Goal: Information Seeking & Learning: Learn about a topic

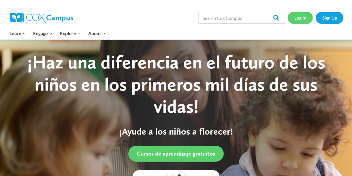
click at [303, 18] on link "Log In" at bounding box center [300, 18] width 25 height 12
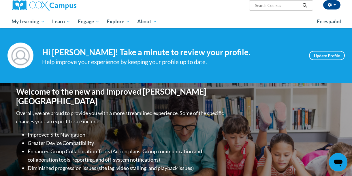
scroll to position [50, 0]
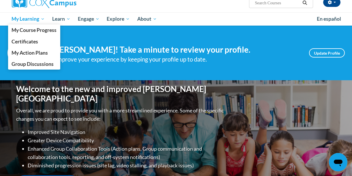
click at [25, 21] on span "My Learning" at bounding box center [28, 19] width 33 height 7
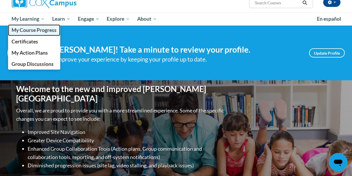
click at [31, 29] on span "My Course Progress" at bounding box center [34, 30] width 45 height 6
click at [23, 30] on span "My Course Progress" at bounding box center [34, 30] width 45 height 6
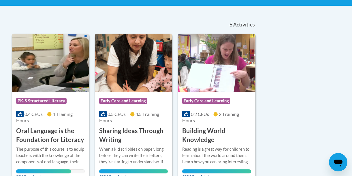
scroll to position [114, 0]
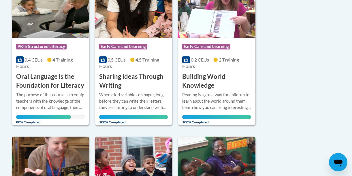
scroll to position [174, 0]
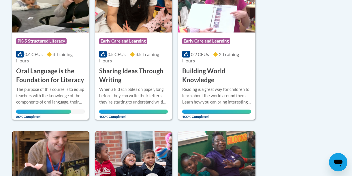
click at [46, 33] on div "Course Category: PK-5 Structured Literacy 0.4 CEUs 4 Training Hours COURSE Oral…" at bounding box center [50, 59] width 77 height 52
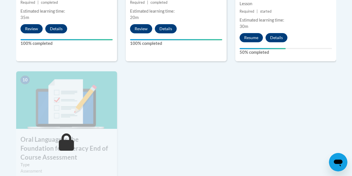
scroll to position [622, 0]
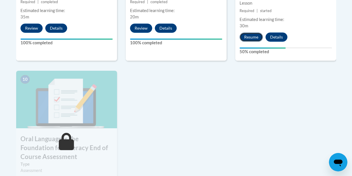
click at [249, 39] on button "Resume" at bounding box center [251, 37] width 23 height 9
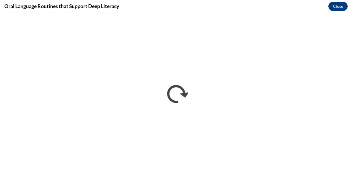
scroll to position [0, 0]
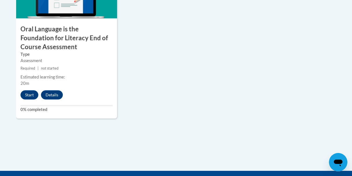
scroll to position [733, 0]
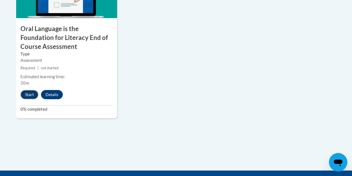
click at [27, 96] on button "Start" at bounding box center [29, 94] width 18 height 9
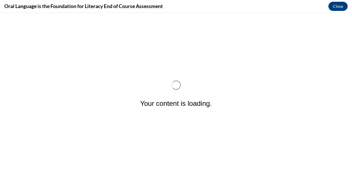
scroll to position [0, 0]
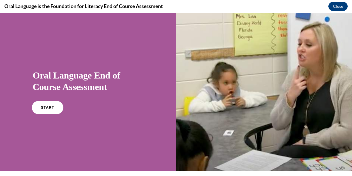
click at [42, 109] on span "START" at bounding box center [47, 108] width 13 height 4
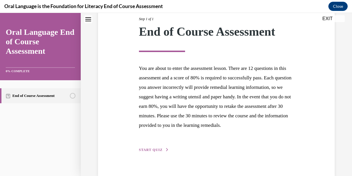
scroll to position [98, 0]
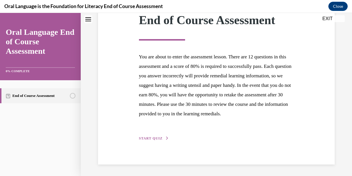
click at [148, 139] on span "START QUIZ" at bounding box center [151, 139] width 24 height 4
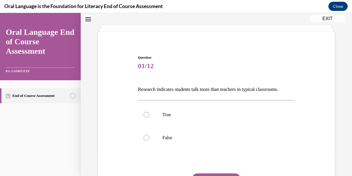
scroll to position [25, 0]
click at [147, 140] on div at bounding box center [147, 138] width 6 height 6
click at [147, 140] on input "False" at bounding box center [147, 138] width 6 height 6
radio input "true"
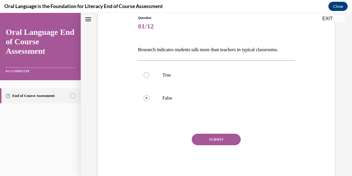
click at [206, 142] on button "SUBMIT" at bounding box center [216, 140] width 49 height 12
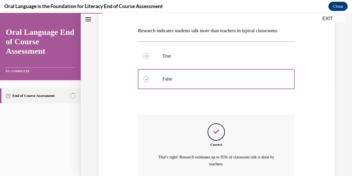
scroll to position [135, 0]
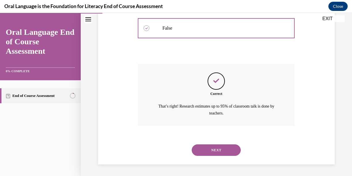
click at [207, 148] on button "NEXT" at bounding box center [216, 151] width 49 height 12
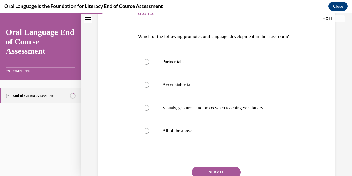
scroll to position [80, 0]
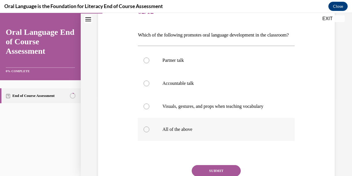
click at [150, 139] on label "All of the above" at bounding box center [216, 129] width 157 height 23
click at [149, 133] on input "All of the above" at bounding box center [147, 130] width 6 height 6
radio input "true"
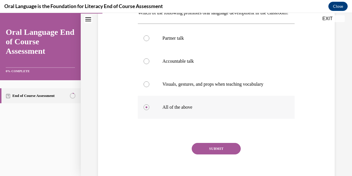
scroll to position [105, 0]
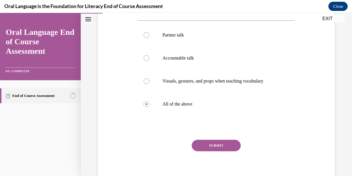
click at [202, 152] on button "SUBMIT" at bounding box center [216, 146] width 49 height 12
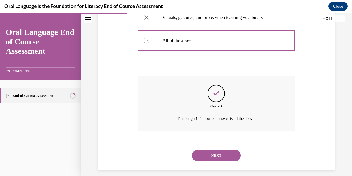
scroll to position [184, 0]
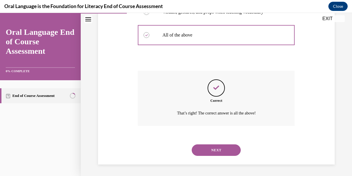
click at [202, 154] on button "NEXT" at bounding box center [216, 151] width 49 height 12
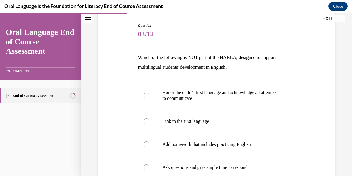
scroll to position [59, 0]
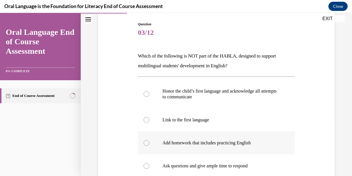
click at [202, 146] on p "Add homework that includes practicing English" at bounding box center [221, 143] width 118 height 6
click at [149, 146] on input "Add homework that includes practicing English" at bounding box center [147, 143] width 6 height 6
radio input "true"
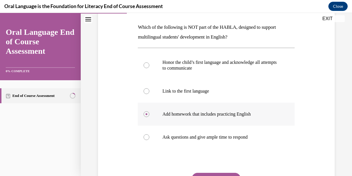
scroll to position [90, 0]
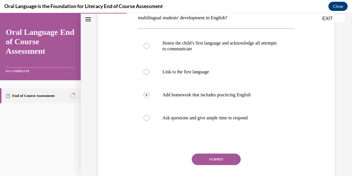
click at [208, 159] on button "SUBMIT" at bounding box center [216, 160] width 49 height 12
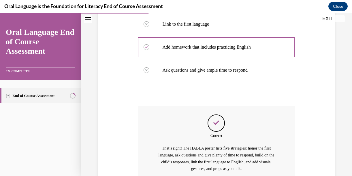
scroll to position [210, 0]
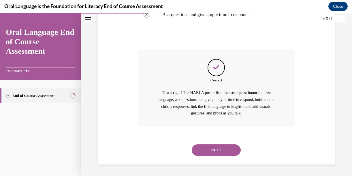
click at [208, 153] on button "NEXT" at bounding box center [216, 151] width 49 height 12
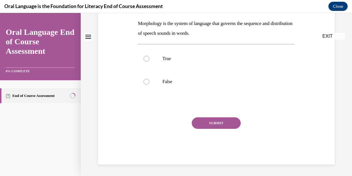
scroll to position [0, 0]
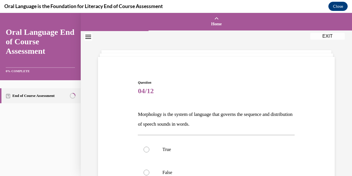
click at [208, 153] on p "True" at bounding box center [221, 150] width 118 height 6
click at [149, 153] on input "True" at bounding box center [147, 150] width 6 height 6
radio input "true"
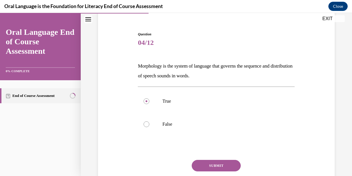
scroll to position [50, 0]
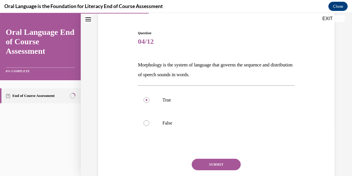
click at [212, 165] on button "SUBMIT" at bounding box center [216, 165] width 49 height 12
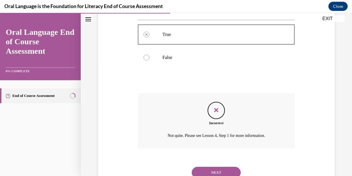
scroll to position [138, 0]
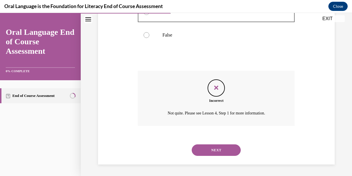
click at [212, 154] on button "NEXT" at bounding box center [216, 151] width 49 height 12
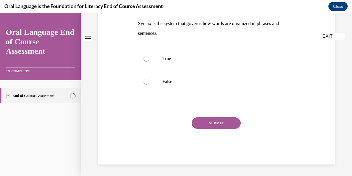
scroll to position [0, 0]
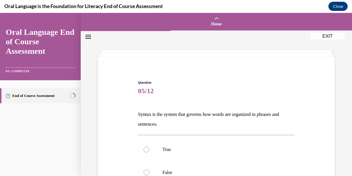
click at [212, 154] on label "True" at bounding box center [216, 149] width 157 height 23
click at [149, 153] on input "True" at bounding box center [147, 150] width 6 height 6
radio input "true"
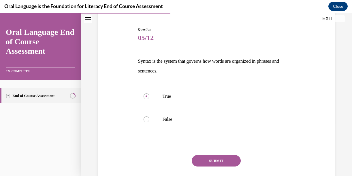
scroll to position [54, 0]
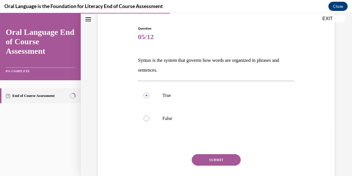
click at [212, 154] on div "Question 05/12 Syntax is the system that governs how words are organized in phr…" at bounding box center [216, 114] width 157 height 176
click at [212, 157] on button "SUBMIT" at bounding box center [216, 161] width 49 height 12
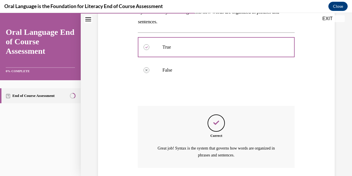
scroll to position [145, 0]
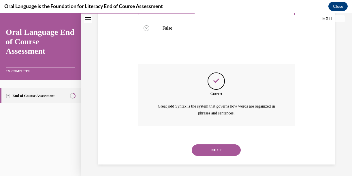
click at [211, 151] on button "NEXT" at bounding box center [216, 151] width 49 height 12
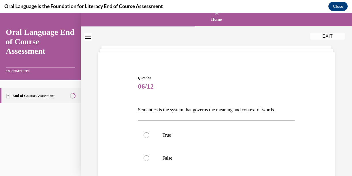
scroll to position [7, 0]
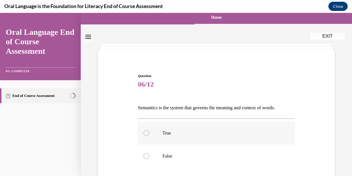
click at [212, 137] on label "True" at bounding box center [216, 133] width 157 height 23
click at [149, 136] on input "True" at bounding box center [147, 134] width 6 height 6
radio input "true"
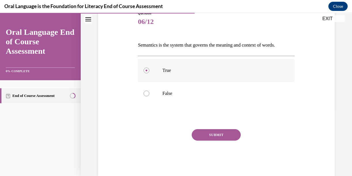
click at [211, 135] on button "SUBMIT" at bounding box center [216, 135] width 49 height 12
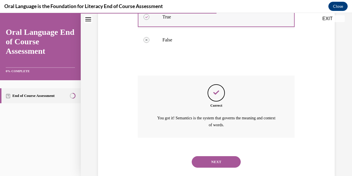
scroll to position [135, 0]
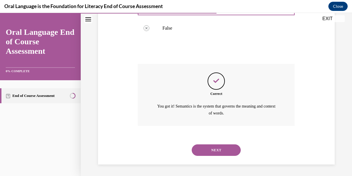
click at [209, 148] on button "NEXT" at bounding box center [216, 151] width 49 height 12
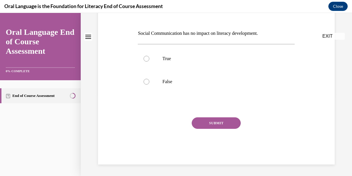
scroll to position [0, 0]
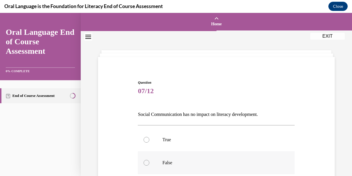
click at [207, 158] on label "False" at bounding box center [216, 163] width 157 height 23
click at [149, 160] on input "False" at bounding box center [147, 163] width 6 height 6
radio input "true"
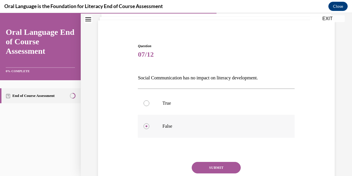
scroll to position [38, 0]
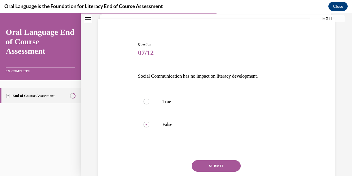
click at [209, 163] on button "SUBMIT" at bounding box center [216, 167] width 49 height 12
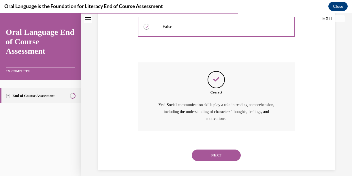
scroll to position [142, 0]
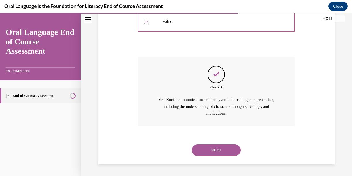
click at [208, 154] on button "NEXT" at bounding box center [216, 151] width 49 height 12
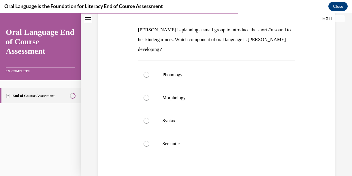
scroll to position [86, 0]
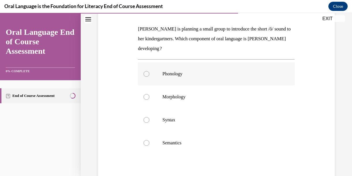
click at [201, 79] on label "Phonology" at bounding box center [216, 74] width 157 height 23
click at [149, 77] on input "Phonology" at bounding box center [147, 74] width 6 height 6
radio input "true"
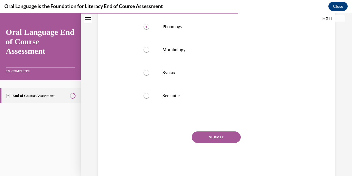
click at [212, 134] on button "SUBMIT" at bounding box center [216, 138] width 49 height 12
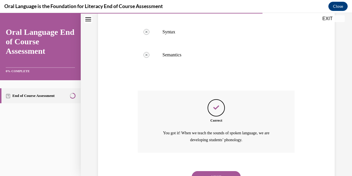
scroll to position [201, 0]
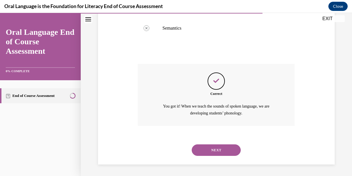
click at [212, 147] on button "NEXT" at bounding box center [216, 151] width 49 height 12
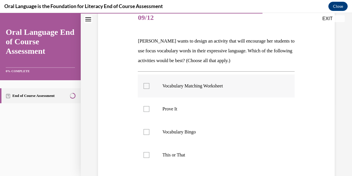
scroll to position [79, 0]
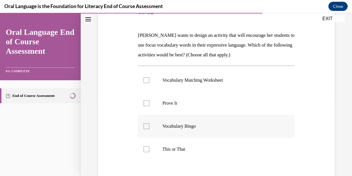
click at [146, 127] on div at bounding box center [147, 127] width 6 height 6
click at [146, 127] on input "Vocabulary Bingo" at bounding box center [147, 127] width 6 height 6
checkbox input "true"
click at [146, 147] on div at bounding box center [147, 150] width 6 height 6
click at [146, 147] on input "This or That" at bounding box center [147, 150] width 6 height 6
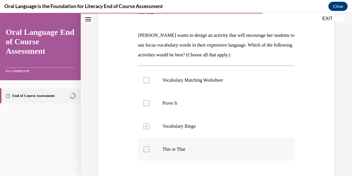
checkbox input "true"
click at [146, 103] on div at bounding box center [147, 104] width 6 height 6
click at [146, 103] on input "Prove It" at bounding box center [147, 104] width 6 height 6
checkbox input "true"
click at [145, 80] on div at bounding box center [147, 81] width 6 height 6
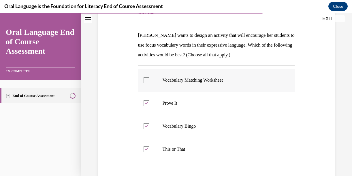
click at [145, 80] on input "Vocabulary Matching Worksheet" at bounding box center [147, 81] width 6 height 6
checkbox input "true"
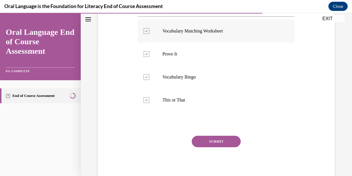
scroll to position [129, 0]
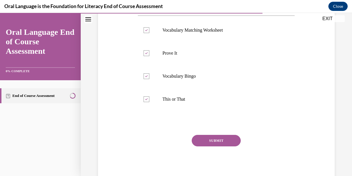
click at [208, 140] on button "SUBMIT" at bounding box center [216, 141] width 49 height 12
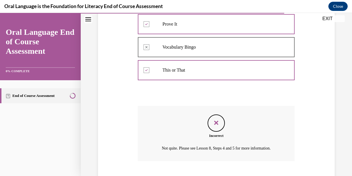
scroll to position [194, 0]
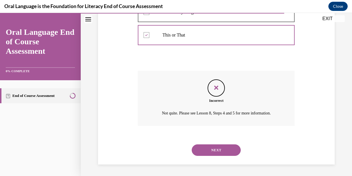
click at [208, 149] on button "NEXT" at bounding box center [216, 151] width 49 height 12
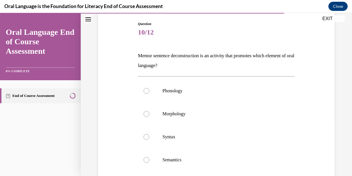
scroll to position [60, 0]
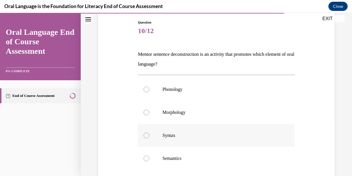
click at [178, 138] on p "Syntax" at bounding box center [221, 136] width 118 height 6
click at [149, 138] on input "Syntax" at bounding box center [147, 136] width 6 height 6
radio input "true"
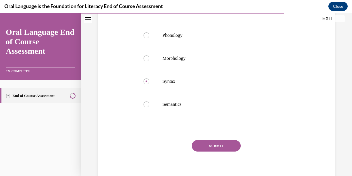
click at [197, 144] on button "SUBMIT" at bounding box center [216, 146] width 49 height 12
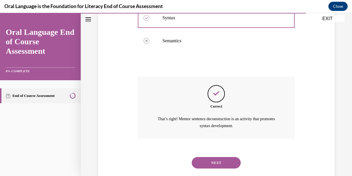
scroll to position [191, 0]
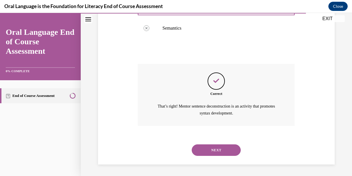
click at [197, 145] on button "NEXT" at bounding box center [216, 151] width 49 height 12
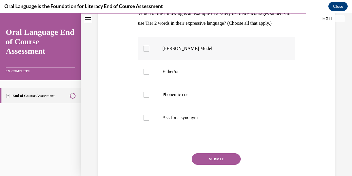
scroll to position [103, 0]
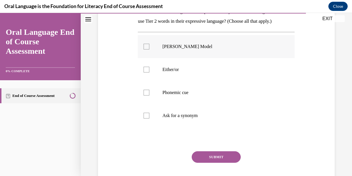
click at [199, 58] on label "Frayer Model" at bounding box center [216, 46] width 157 height 23
click at [149, 50] on input "Frayer Model" at bounding box center [147, 47] width 6 height 6
checkbox input "true"
click at [179, 119] on p "Ask for a synonym" at bounding box center [221, 116] width 118 height 6
click at [149, 119] on input "Ask for a synonym" at bounding box center [147, 116] width 6 height 6
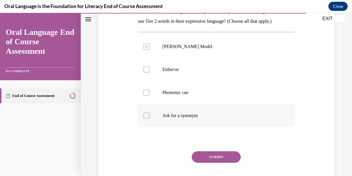
checkbox input "true"
click at [210, 163] on button "SUBMIT" at bounding box center [216, 158] width 49 height 12
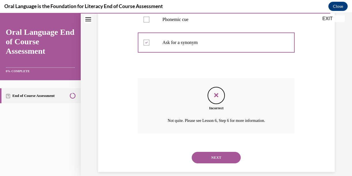
scroll to position [182, 0]
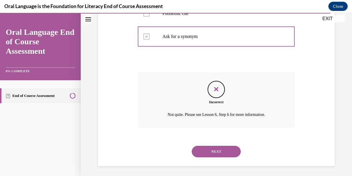
click at [210, 158] on button "NEXT" at bounding box center [216, 152] width 49 height 12
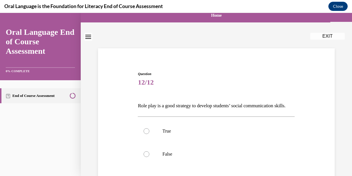
scroll to position [12, 0]
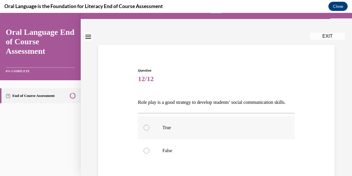
click at [201, 131] on p "True" at bounding box center [221, 128] width 118 height 6
click at [149, 131] on input "True" at bounding box center [147, 128] width 6 height 6
radio input "true"
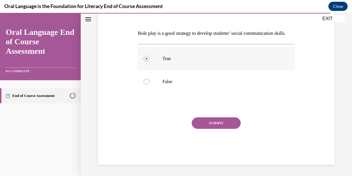
scroll to position [84, 0]
click at [205, 128] on button "SUBMIT" at bounding box center [216, 124] width 49 height 12
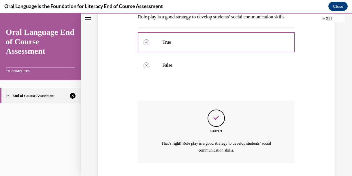
scroll to position [145, 0]
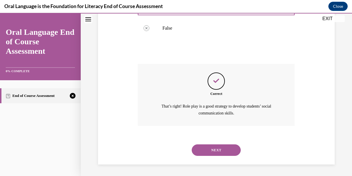
click at [208, 151] on button "NEXT" at bounding box center [216, 151] width 49 height 12
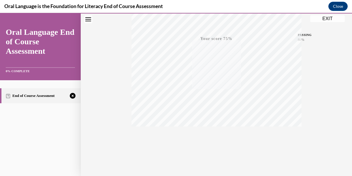
scroll to position [132, 0]
click at [216, 143] on icon "button" at bounding box center [216, 141] width 20 height 6
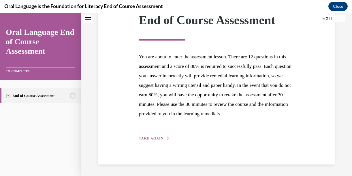
scroll to position [98, 0]
click at [150, 138] on span "TAKE AGAIN" at bounding box center [151, 139] width 25 height 4
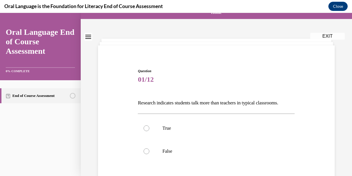
scroll to position [12, 0]
click at [147, 150] on div at bounding box center [147, 151] width 6 height 6
click at [147, 150] on input "False" at bounding box center [147, 151] width 6 height 6
radio input "true"
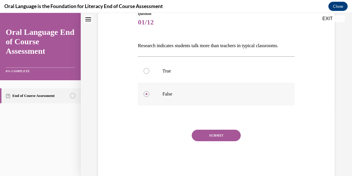
scroll to position [73, 0]
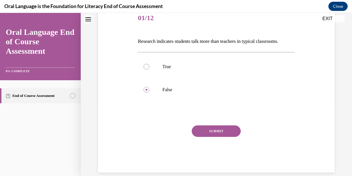
click at [210, 131] on button "SUBMIT" at bounding box center [216, 132] width 49 height 12
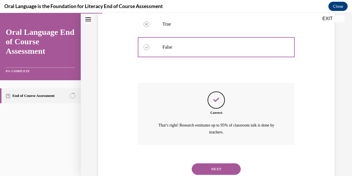
scroll to position [135, 0]
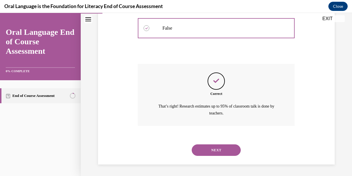
click at [211, 147] on button "NEXT" at bounding box center [216, 151] width 49 height 12
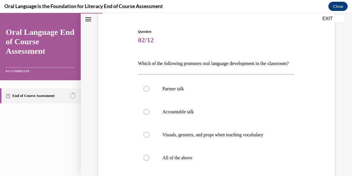
scroll to position [64, 0]
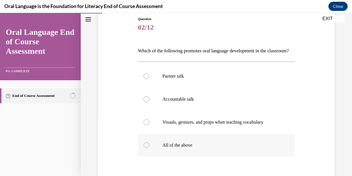
click at [201, 148] on p "All of the above" at bounding box center [221, 146] width 118 height 6
click at [149, 148] on input "All of the above" at bounding box center [147, 146] width 6 height 6
radio input "true"
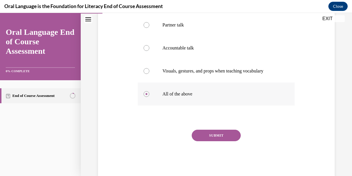
scroll to position [137, 0]
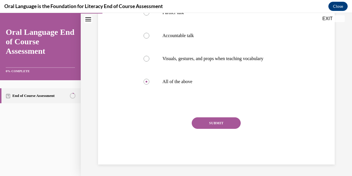
click at [205, 118] on button "SUBMIT" at bounding box center [216, 124] width 49 height 12
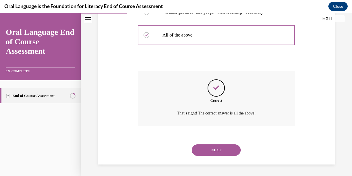
scroll to position [184, 0]
click at [210, 149] on button "NEXT" at bounding box center [216, 151] width 49 height 12
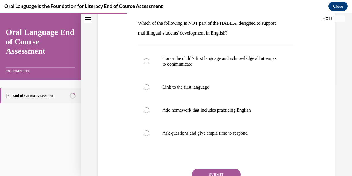
scroll to position [92, 0]
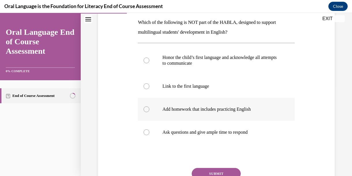
click at [199, 110] on p "Add homework that includes practicing English" at bounding box center [221, 110] width 118 height 6
click at [149, 110] on input "Add homework that includes practicing English" at bounding box center [147, 110] width 6 height 6
radio input "true"
click at [212, 171] on button "SUBMIT" at bounding box center [216, 174] width 49 height 12
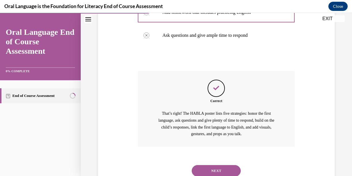
scroll to position [210, 0]
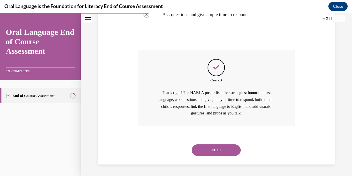
click at [215, 153] on button "NEXT" at bounding box center [216, 151] width 49 height 12
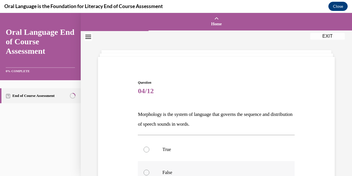
click at [211, 168] on label "False" at bounding box center [216, 172] width 157 height 23
click at [149, 170] on input "False" at bounding box center [147, 173] width 6 height 6
radio input "true"
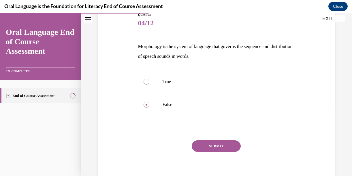
click at [210, 149] on button "SUBMIT" at bounding box center [216, 147] width 49 height 12
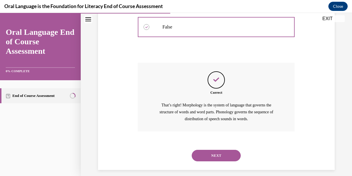
scroll to position [151, 0]
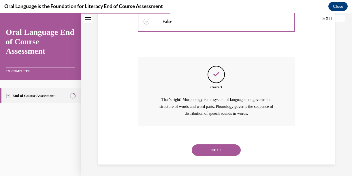
click at [210, 149] on button "NEXT" at bounding box center [216, 151] width 49 height 12
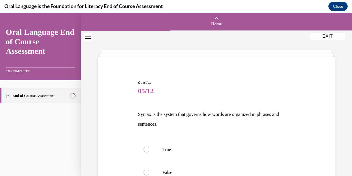
click at [210, 149] on p "True" at bounding box center [221, 150] width 118 height 6
click at [149, 149] on input "True" at bounding box center [147, 150] width 6 height 6
radio input "true"
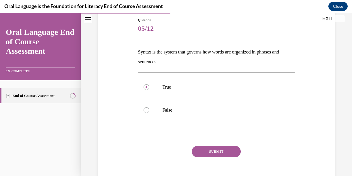
click at [210, 149] on button "SUBMIT" at bounding box center [216, 152] width 49 height 12
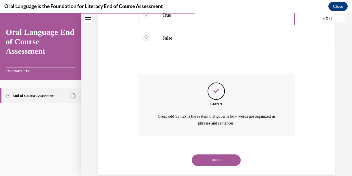
scroll to position [145, 0]
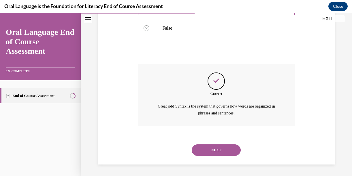
click at [210, 149] on button "NEXT" at bounding box center [216, 151] width 49 height 12
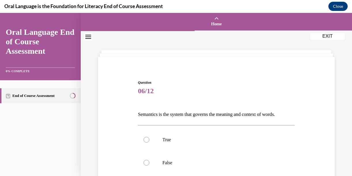
click at [210, 149] on label "True" at bounding box center [216, 140] width 157 height 23
click at [149, 143] on input "True" at bounding box center [147, 140] width 6 height 6
radio input "true"
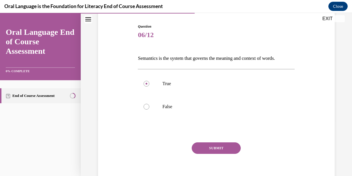
click at [210, 149] on button "SUBMIT" at bounding box center [216, 149] width 49 height 12
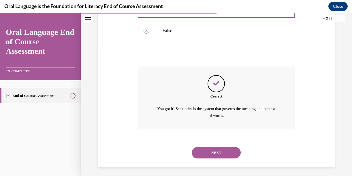
scroll to position [135, 0]
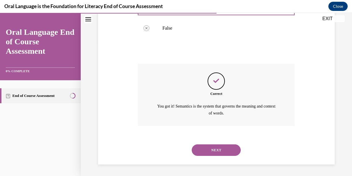
click at [210, 149] on button "NEXT" at bounding box center [216, 151] width 49 height 12
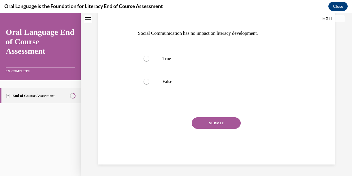
scroll to position [0, 0]
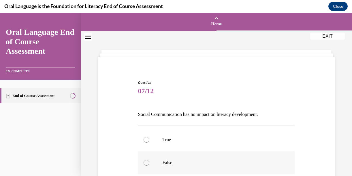
click at [210, 158] on label "False" at bounding box center [216, 163] width 157 height 23
click at [149, 160] on input "False" at bounding box center [147, 163] width 6 height 6
radio input "true"
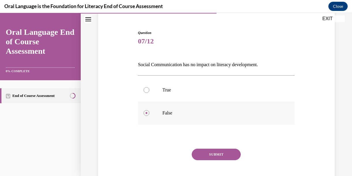
click at [210, 158] on button "SUBMIT" at bounding box center [216, 155] width 49 height 12
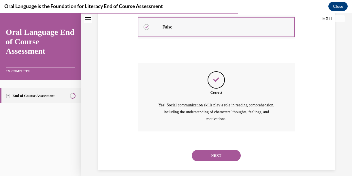
scroll to position [142, 0]
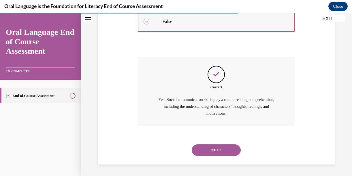
click at [210, 158] on div "NEXT" at bounding box center [216, 150] width 157 height 23
click at [206, 150] on button "NEXT" at bounding box center [216, 151] width 49 height 12
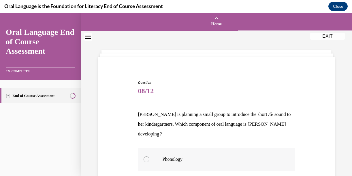
click at [206, 157] on p "Phonology" at bounding box center [221, 160] width 118 height 6
click at [149, 157] on input "Phonology" at bounding box center [147, 160] width 6 height 6
radio input "true"
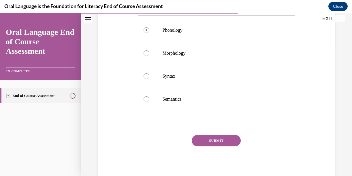
click at [206, 140] on button "SUBMIT" at bounding box center [216, 141] width 49 height 12
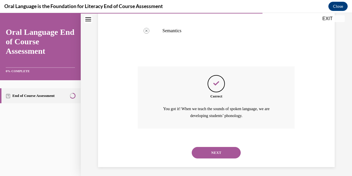
scroll to position [201, 0]
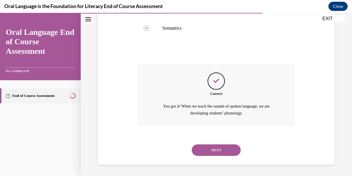
click at [206, 150] on button "NEXT" at bounding box center [216, 151] width 49 height 12
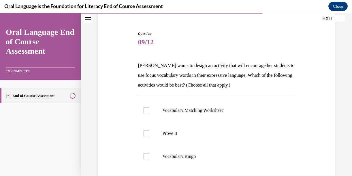
scroll to position [50, 0]
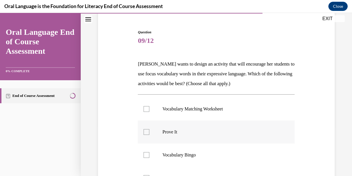
click at [202, 136] on label "Prove It" at bounding box center [216, 132] width 157 height 23
click at [149, 135] on input "Prove It" at bounding box center [147, 132] width 6 height 6
checkbox input "true"
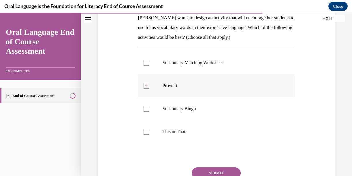
scroll to position [97, 0]
click at [202, 136] on label "This or That" at bounding box center [216, 131] width 157 height 23
click at [149, 135] on input "This or That" at bounding box center [147, 132] width 6 height 6
checkbox input "true"
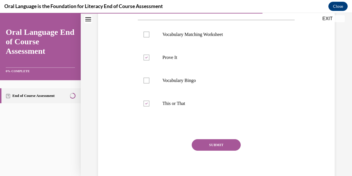
click at [204, 148] on button "SUBMIT" at bounding box center [216, 146] width 49 height 12
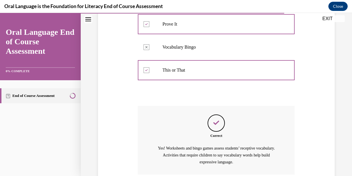
scroll to position [207, 0]
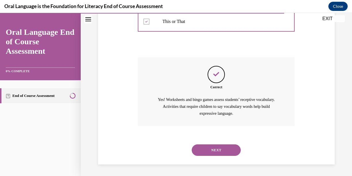
click at [204, 148] on button "NEXT" at bounding box center [216, 151] width 49 height 12
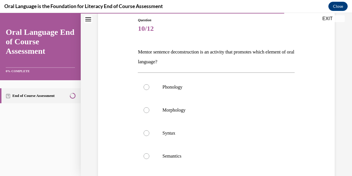
scroll to position [63, 0]
click at [201, 132] on p "Syntax" at bounding box center [221, 133] width 118 height 6
click at [149, 132] on input "Syntax" at bounding box center [147, 133] width 6 height 6
radio input "true"
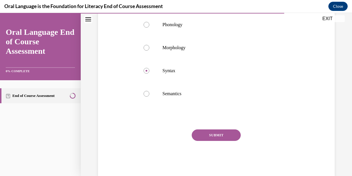
click at [202, 134] on button "SUBMIT" at bounding box center [216, 136] width 49 height 12
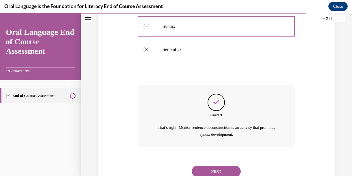
scroll to position [191, 0]
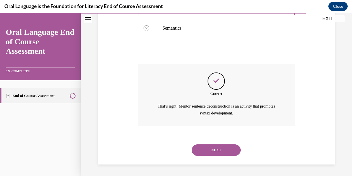
click at [204, 149] on button "NEXT" at bounding box center [216, 151] width 49 height 12
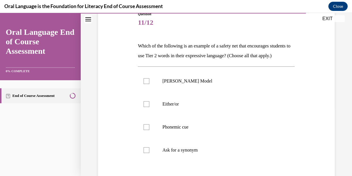
scroll to position [71, 0]
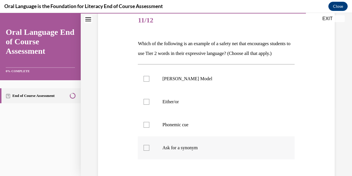
click at [204, 151] on p "Ask for a synonym" at bounding box center [221, 148] width 118 height 6
click at [149, 151] on input "Ask for a synonym" at bounding box center [147, 148] width 6 height 6
checkbox input "true"
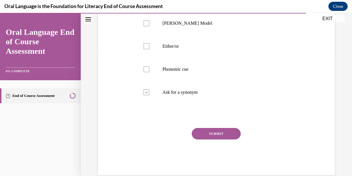
click at [204, 140] on button "SUBMIT" at bounding box center [216, 134] width 49 height 12
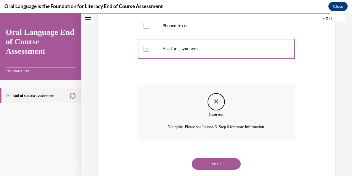
scroll to position [177, 0]
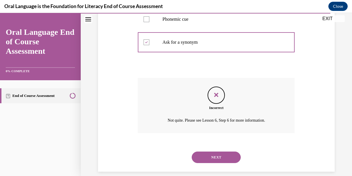
click at [212, 163] on button "NEXT" at bounding box center [216, 158] width 49 height 12
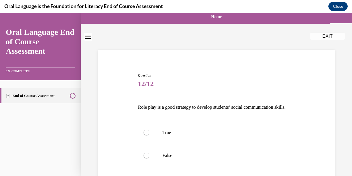
scroll to position [9, 0]
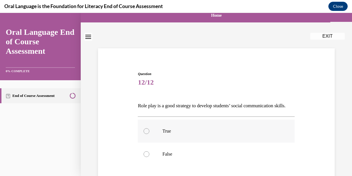
click at [214, 134] on p "True" at bounding box center [221, 132] width 118 height 6
click at [149, 134] on input "True" at bounding box center [147, 132] width 6 height 6
radio input "true"
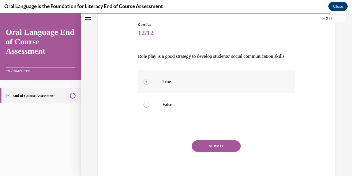
scroll to position [65, 0]
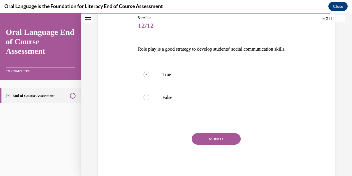
click at [213, 145] on button "SUBMIT" at bounding box center [216, 139] width 49 height 12
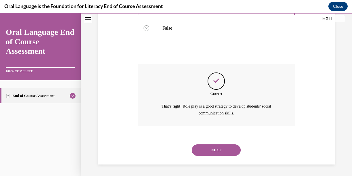
scroll to position [145, 0]
click at [213, 148] on button "NEXT" at bounding box center [216, 151] width 49 height 12
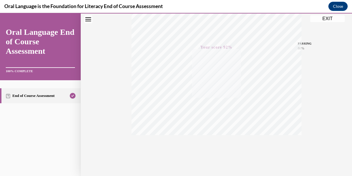
scroll to position [132, 0]
click at [320, 20] on button "EXIT" at bounding box center [327, 18] width 35 height 7
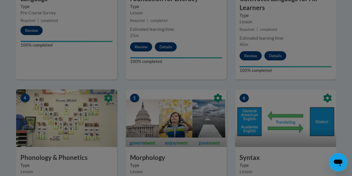
scroll to position [144, 0]
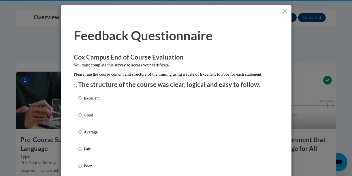
click at [99, 101] on p "Excellent" at bounding box center [92, 98] width 16 height 6
click at [82, 101] on input "Excellent" at bounding box center [80, 98] width 4 height 6
radio input "true"
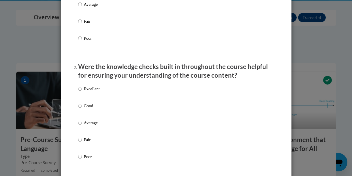
scroll to position [128, 0]
click at [88, 127] on p "Average" at bounding box center [92, 123] width 16 height 6
click at [82, 127] on input "Average" at bounding box center [80, 123] width 4 height 6
radio input "true"
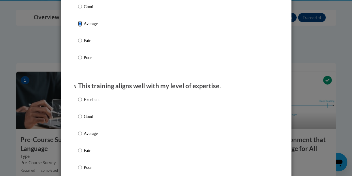
scroll to position [227, 0]
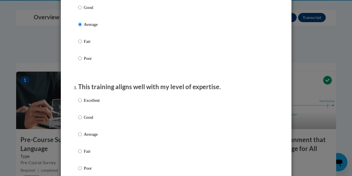
click at [88, 121] on p "Good" at bounding box center [92, 117] width 16 height 6
click at [82, 121] on input "Good" at bounding box center [80, 117] width 4 height 6
radio input "true"
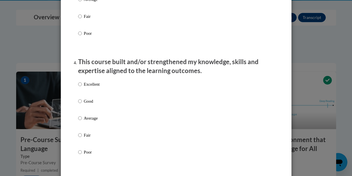
scroll to position [368, 0]
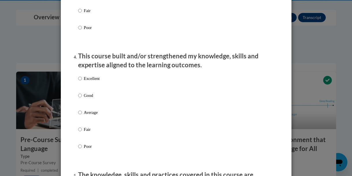
click at [85, 99] on p "Good" at bounding box center [92, 96] width 16 height 6
click at [82, 99] on input "Good" at bounding box center [80, 96] width 4 height 6
radio input "true"
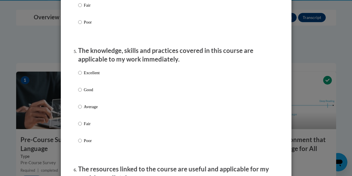
scroll to position [494, 0]
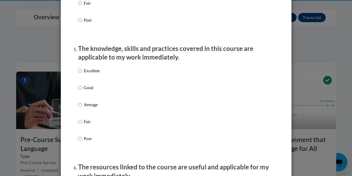
click at [88, 125] on p "Fair" at bounding box center [92, 122] width 16 height 6
click at [82, 125] on input "Fair" at bounding box center [80, 122] width 4 height 6
radio input "true"
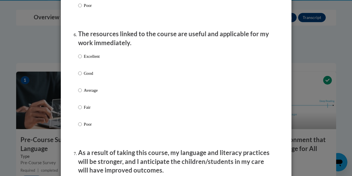
scroll to position [629, 0]
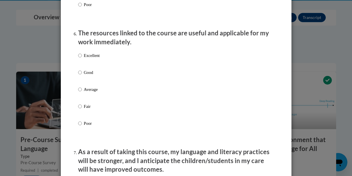
click at [91, 93] on p "Average" at bounding box center [92, 89] width 16 height 6
click at [82, 93] on input "Average" at bounding box center [80, 89] width 4 height 6
radio input "true"
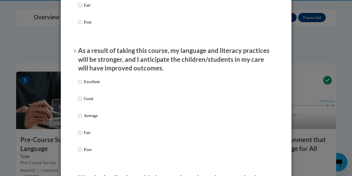
click at [90, 119] on p "Average" at bounding box center [92, 116] width 16 height 6
click at [82, 119] on input "Average" at bounding box center [80, 116] width 4 height 6
radio input "true"
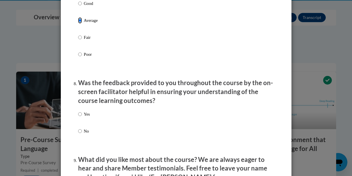
scroll to position [826, 0]
click at [84, 117] on p "Yes" at bounding box center [87, 114] width 6 height 6
click at [82, 117] on input "Yes" at bounding box center [80, 114] width 4 height 6
radio input "true"
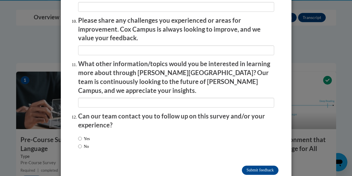
scroll to position [1021, 0]
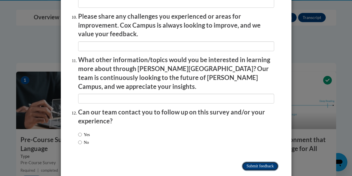
click at [252, 162] on input "Submit feedback" at bounding box center [260, 166] width 36 height 9
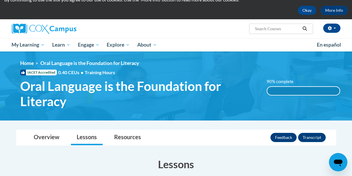
scroll to position [0, 0]
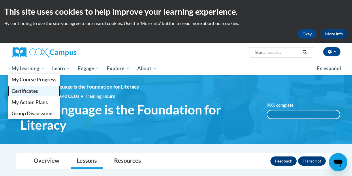
click at [30, 93] on span "Certificates" at bounding box center [25, 91] width 27 height 6
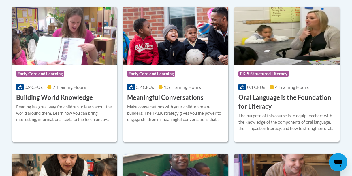
scroll to position [182, 0]
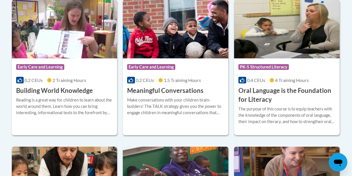
click at [266, 66] on span "PK-5 Structured Literacy" at bounding box center [263, 67] width 50 height 6
